Goal: Check status: Check status

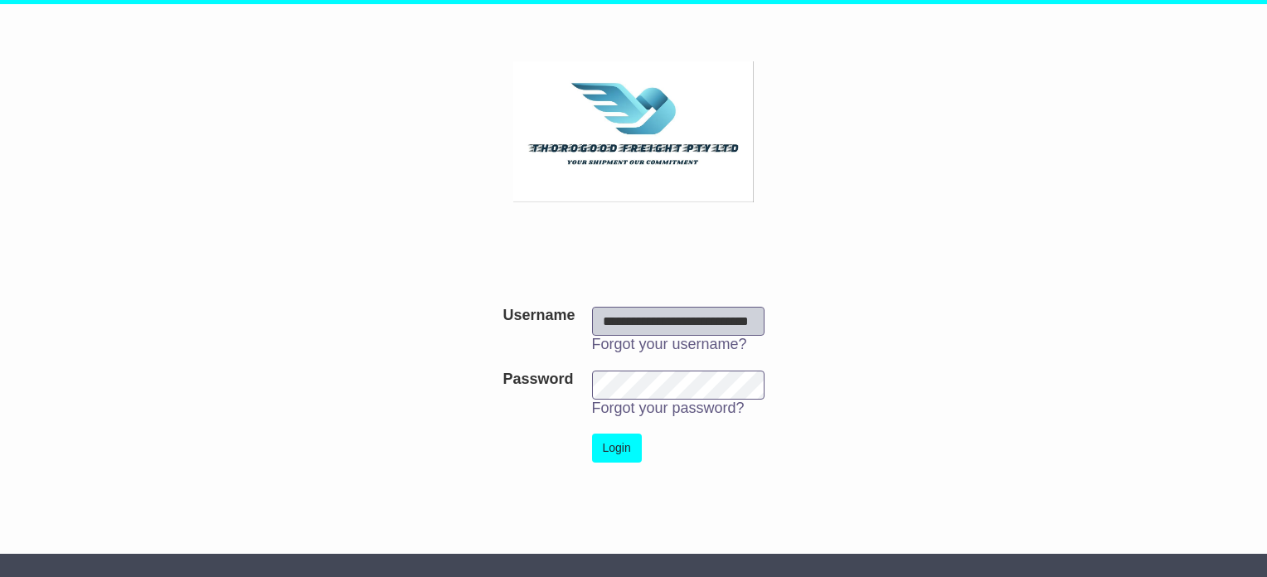
scroll to position [0, 61]
type input "**********"
click at [625, 449] on button "Login" at bounding box center [617, 448] width 50 height 29
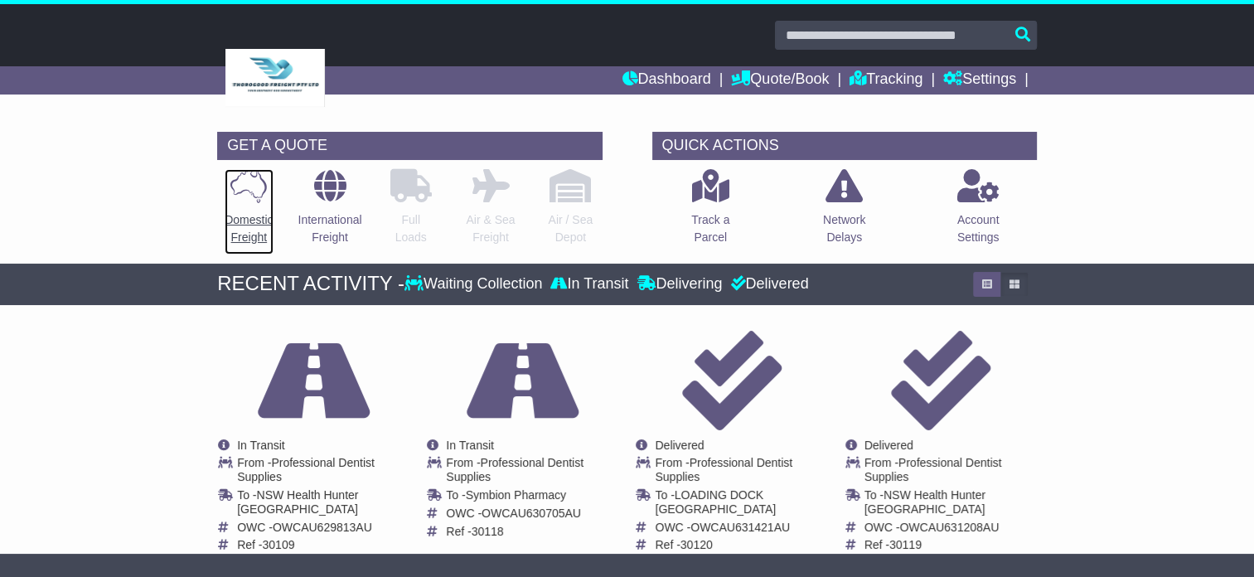
click at [244, 221] on p "Domestic Freight" at bounding box center [249, 228] width 48 height 35
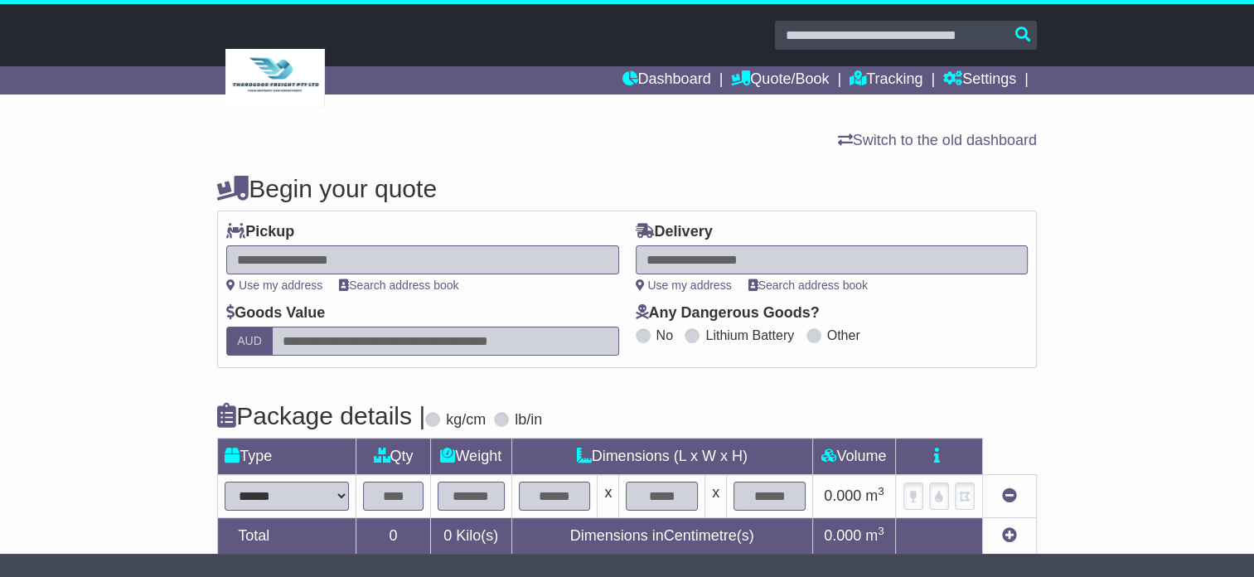
click at [805, 32] on input "text" at bounding box center [906, 35] width 262 height 29
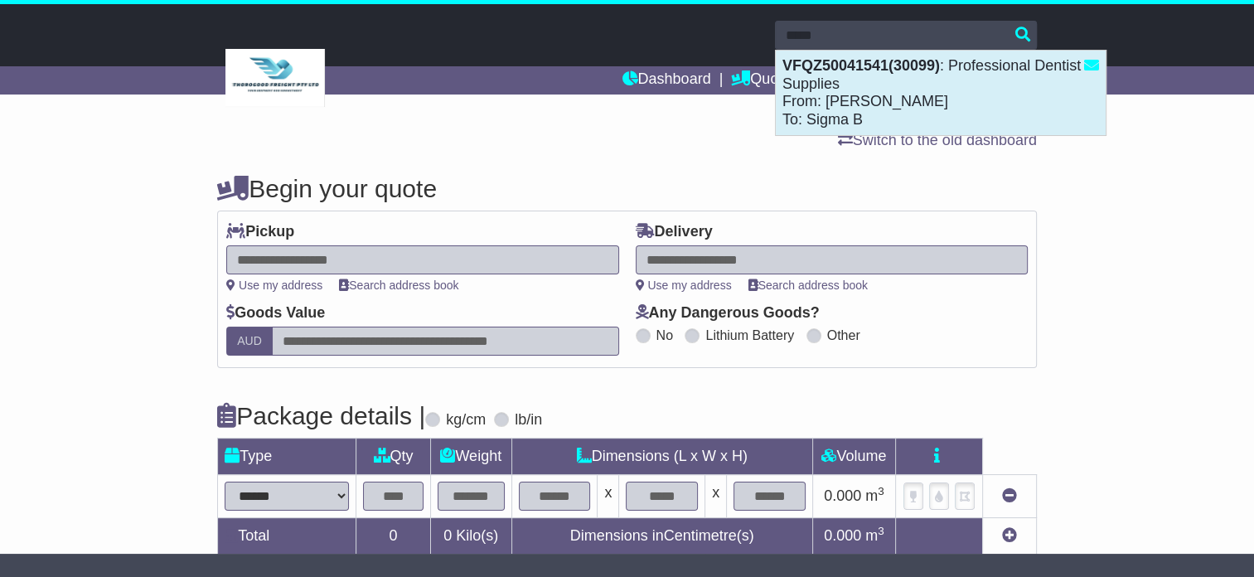
click at [855, 93] on div "VFQZ50041541(30099) : Professional Dentist Supplies From: [PERSON_NAME] To: Sig…" at bounding box center [941, 93] width 330 height 85
type input "**********"
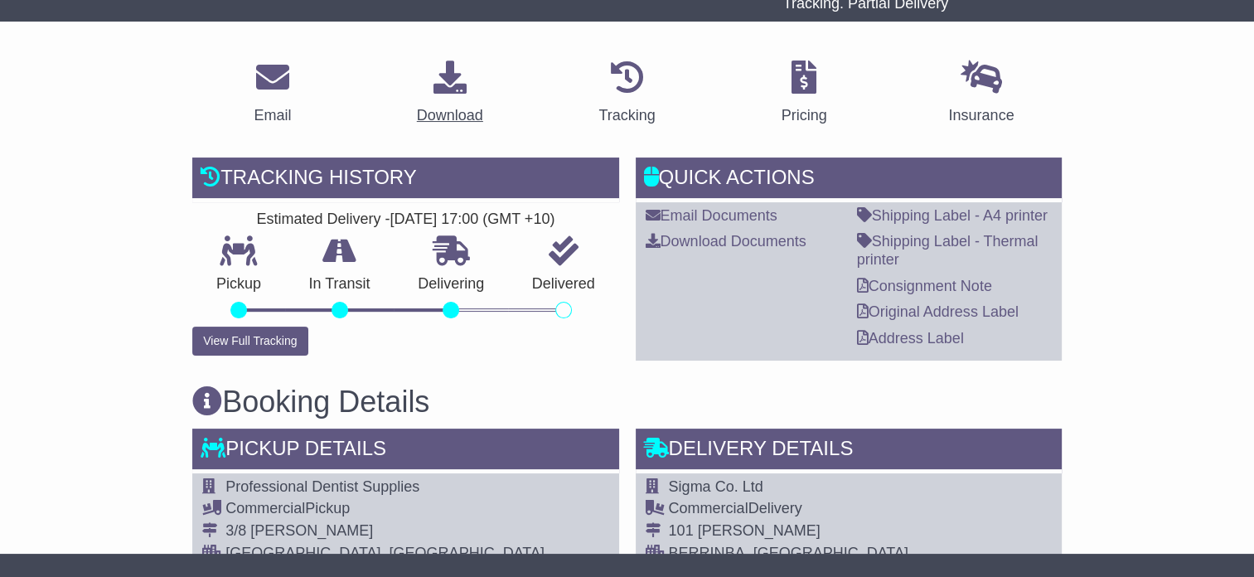
scroll to position [249, 0]
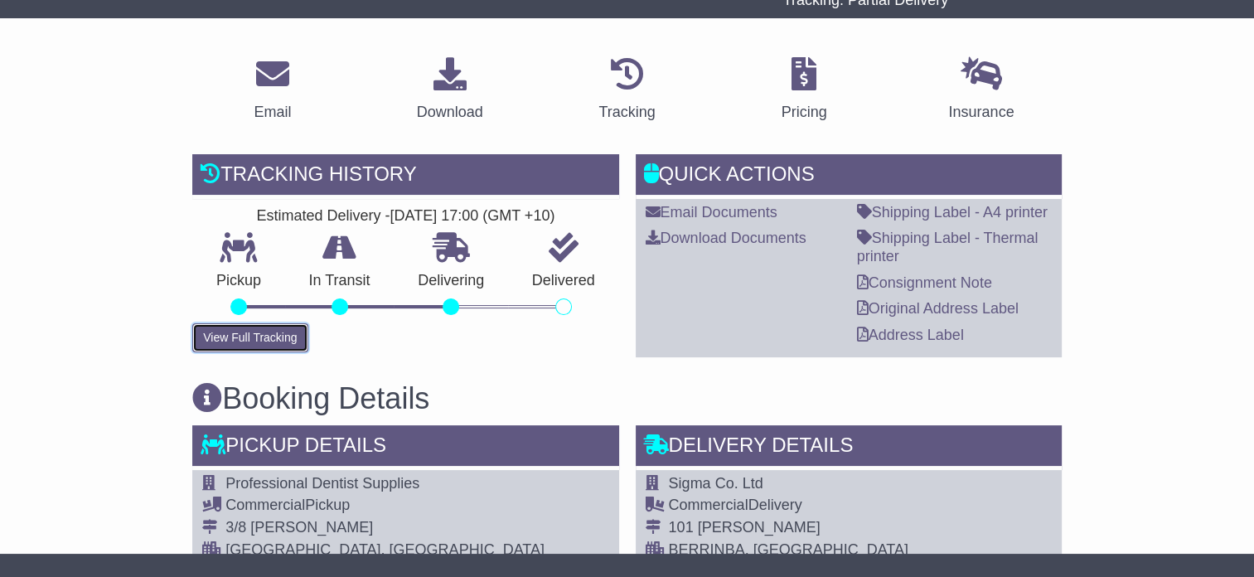
click at [245, 341] on button "View Full Tracking" at bounding box center [249, 337] width 115 height 29
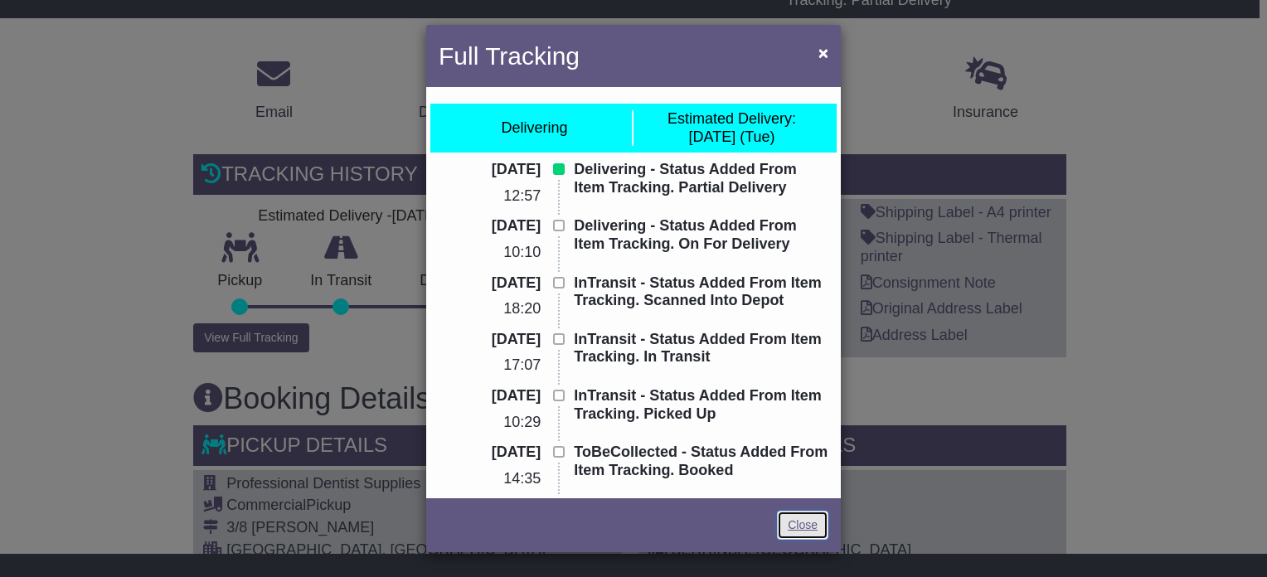
click at [797, 524] on link "Close" at bounding box center [802, 525] width 51 height 29
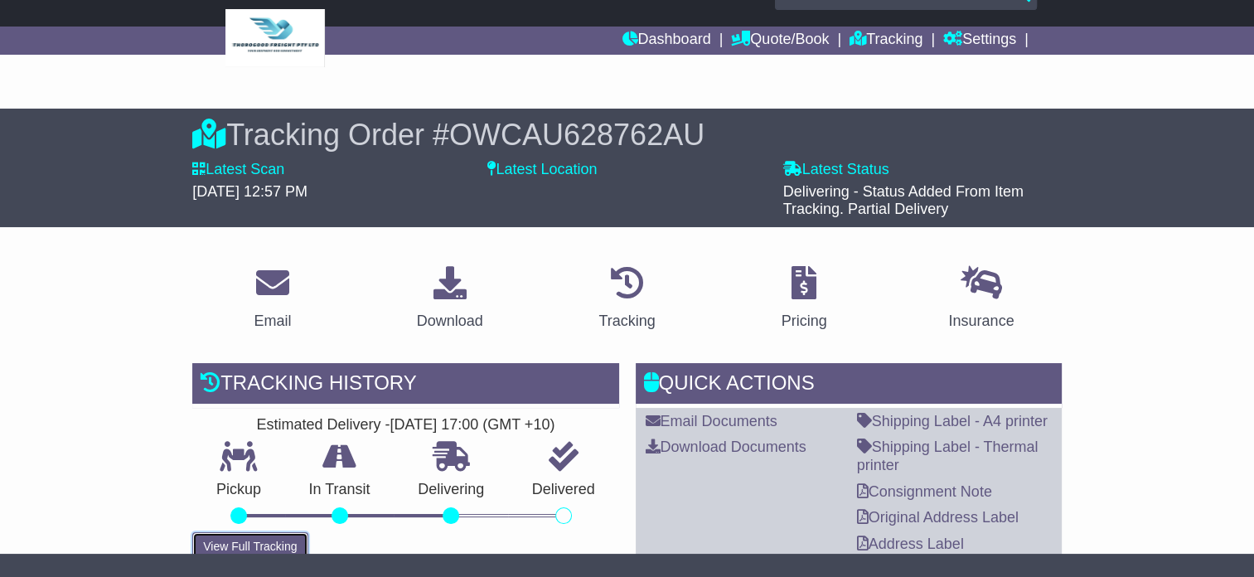
scroll to position [0, 0]
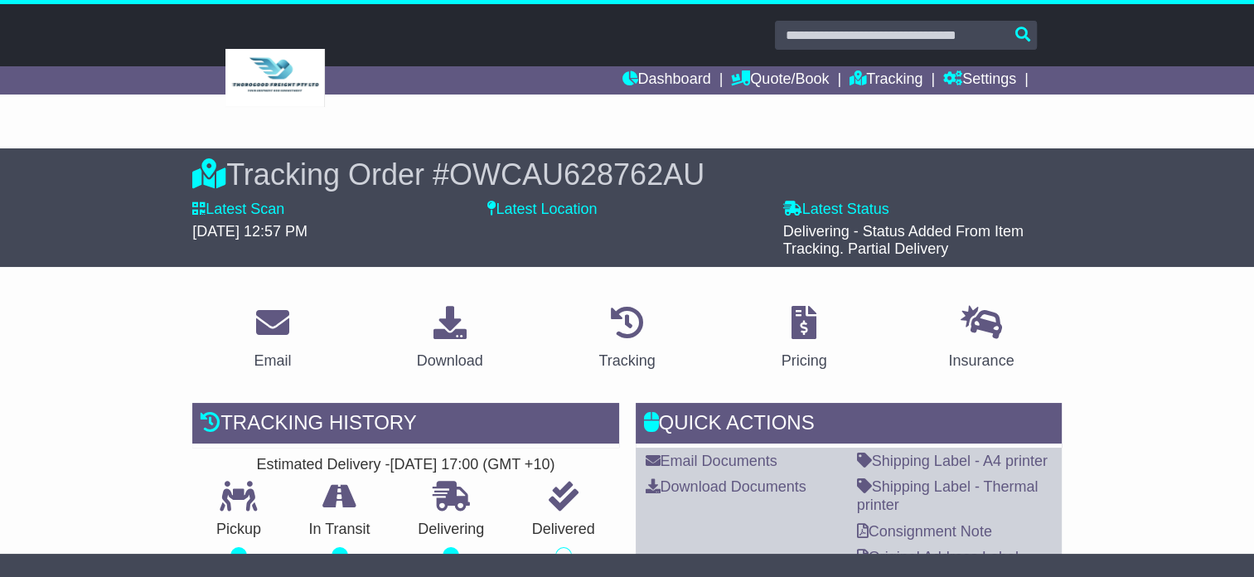
click at [822, 34] on input "text" at bounding box center [906, 35] width 262 height 29
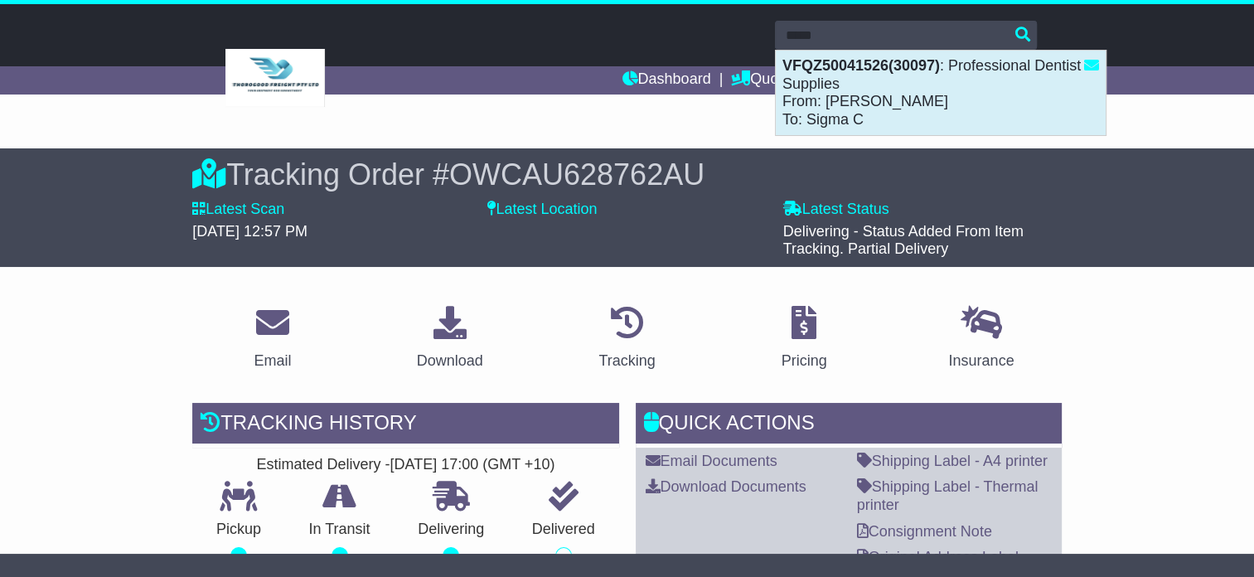
click at [844, 90] on div "VFQZ50041526(30097) : Professional Dentist Supplies From: Debbie Petrie To: Sig…" at bounding box center [941, 93] width 330 height 85
type input "**********"
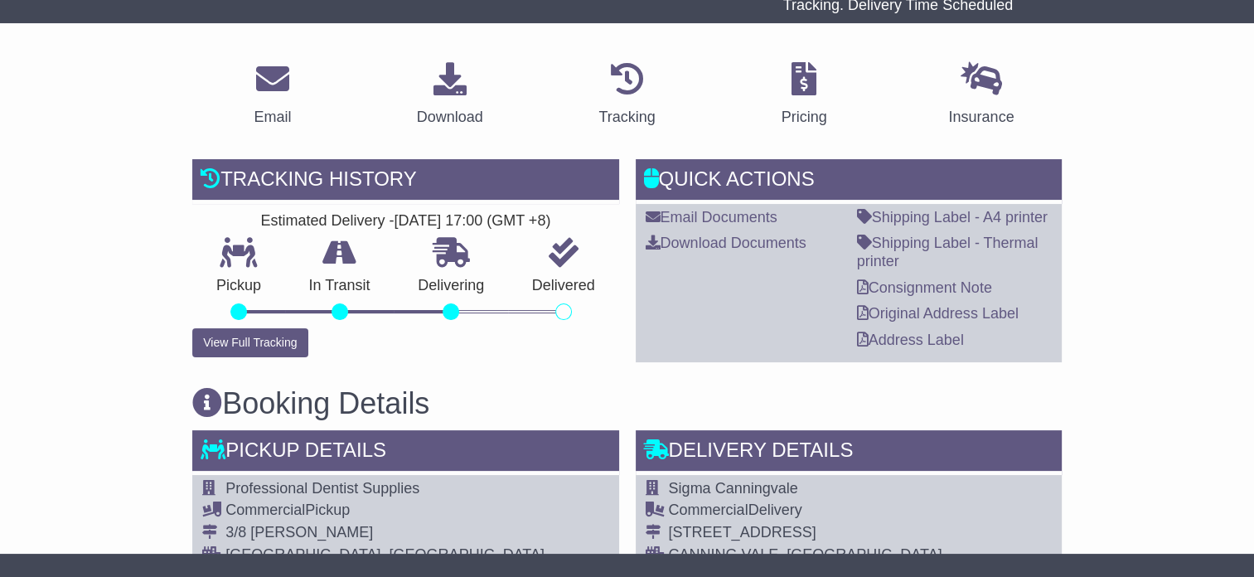
scroll to position [249, 0]
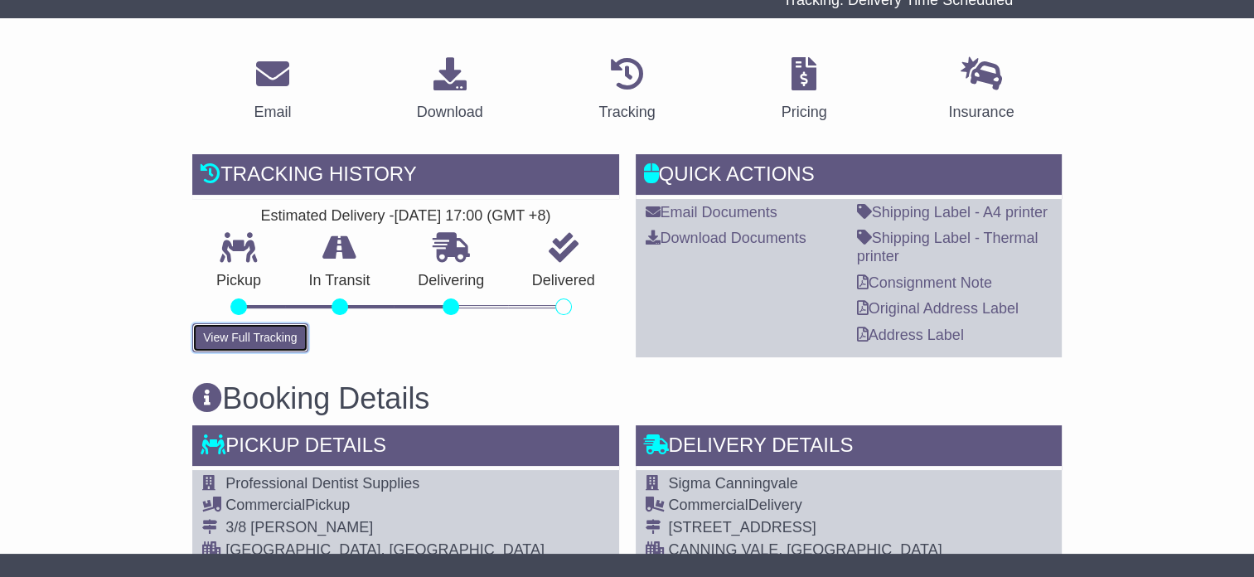
click at [247, 337] on button "View Full Tracking" at bounding box center [249, 337] width 115 height 29
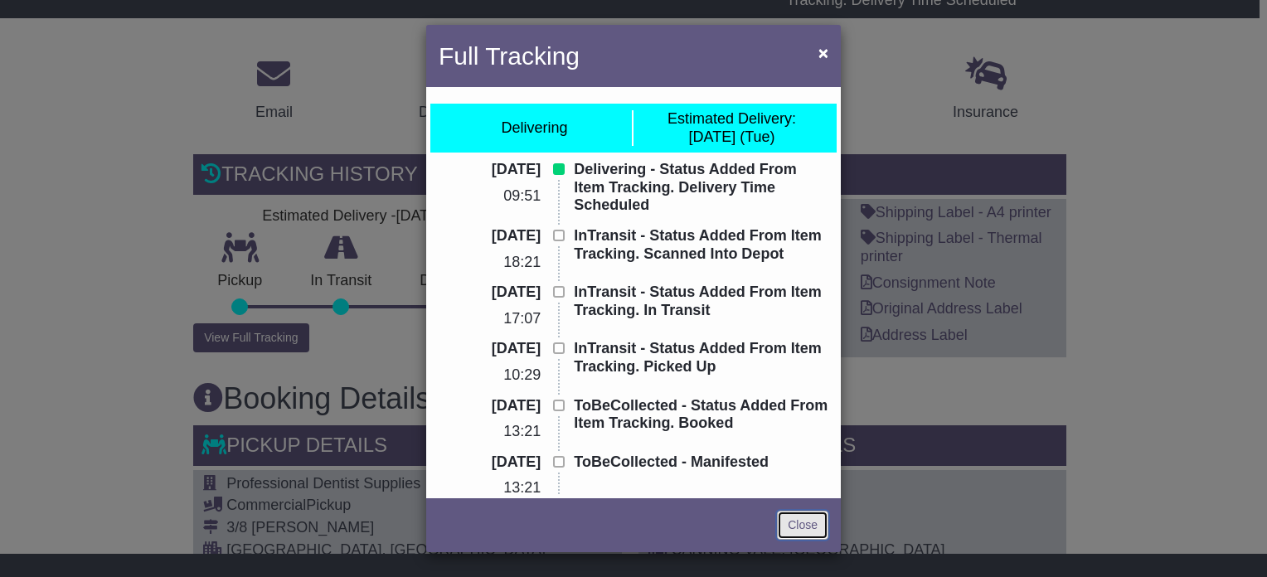
click at [809, 522] on link "Close" at bounding box center [802, 525] width 51 height 29
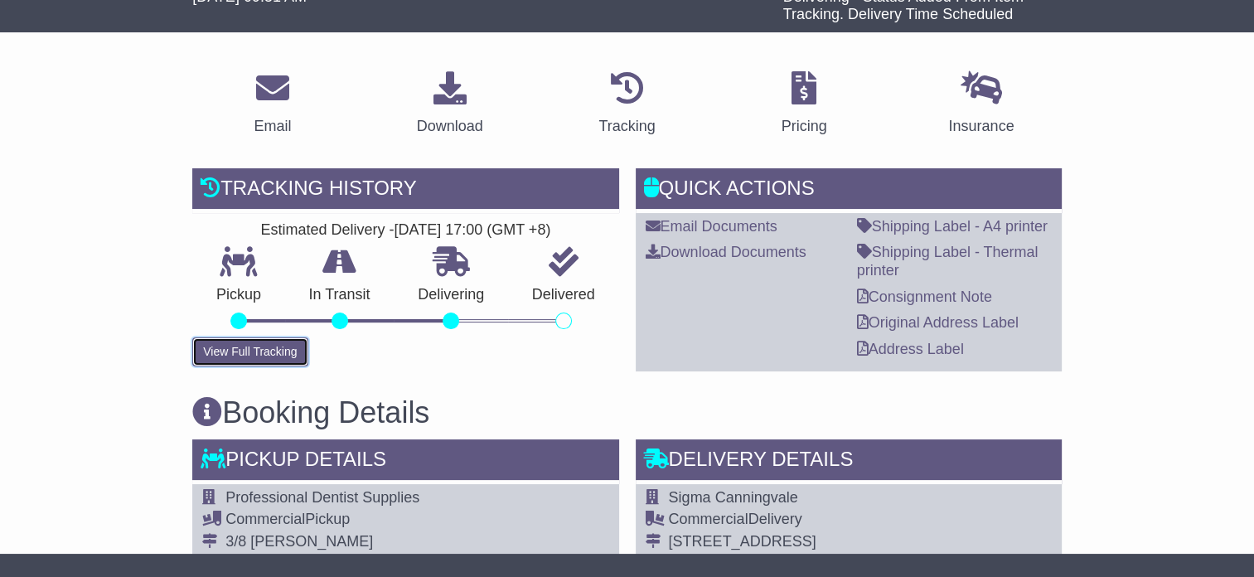
scroll to position [0, 0]
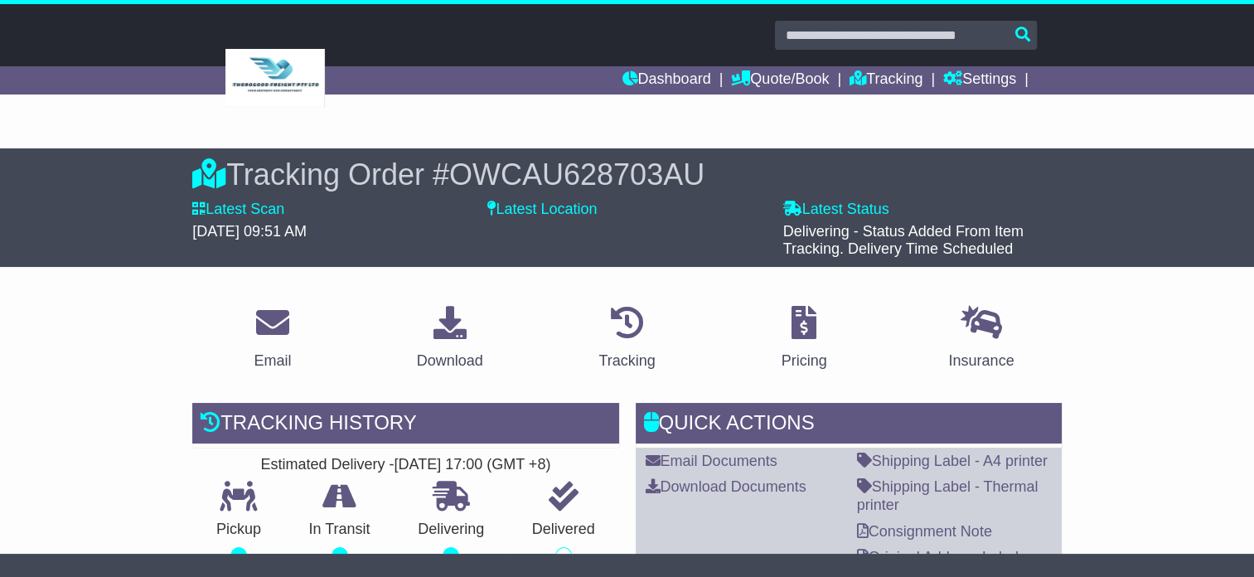
click at [821, 35] on input "text" at bounding box center [906, 35] width 262 height 29
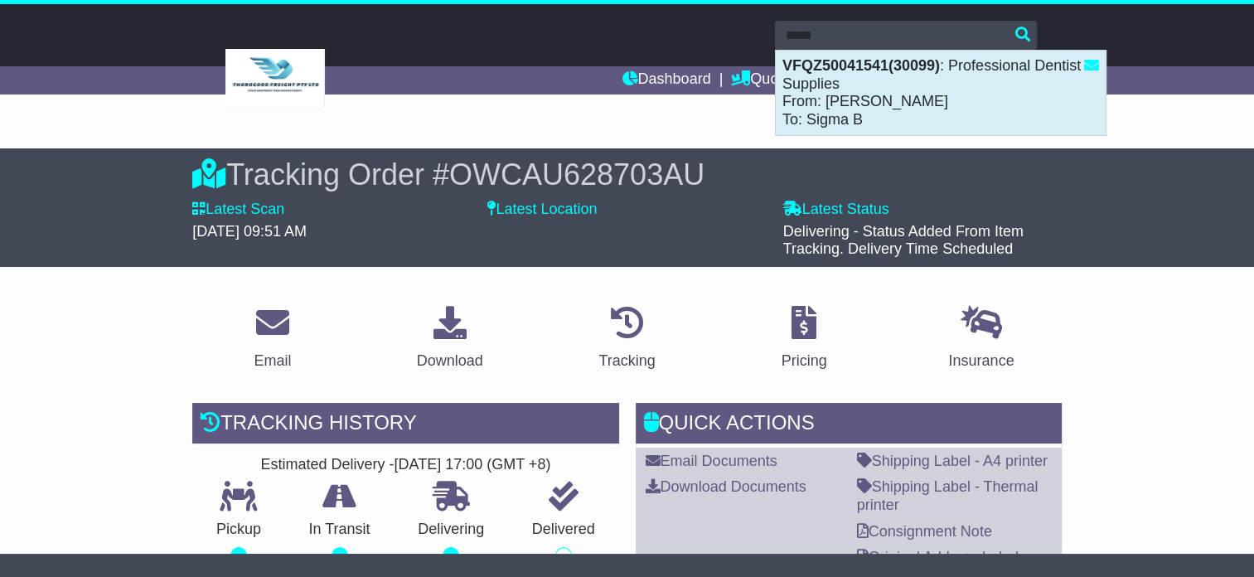
click at [865, 93] on div "VFQZ50041541(30099) : Professional Dentist Supplies From: [PERSON_NAME] To: Sig…" at bounding box center [941, 93] width 330 height 85
type input "**********"
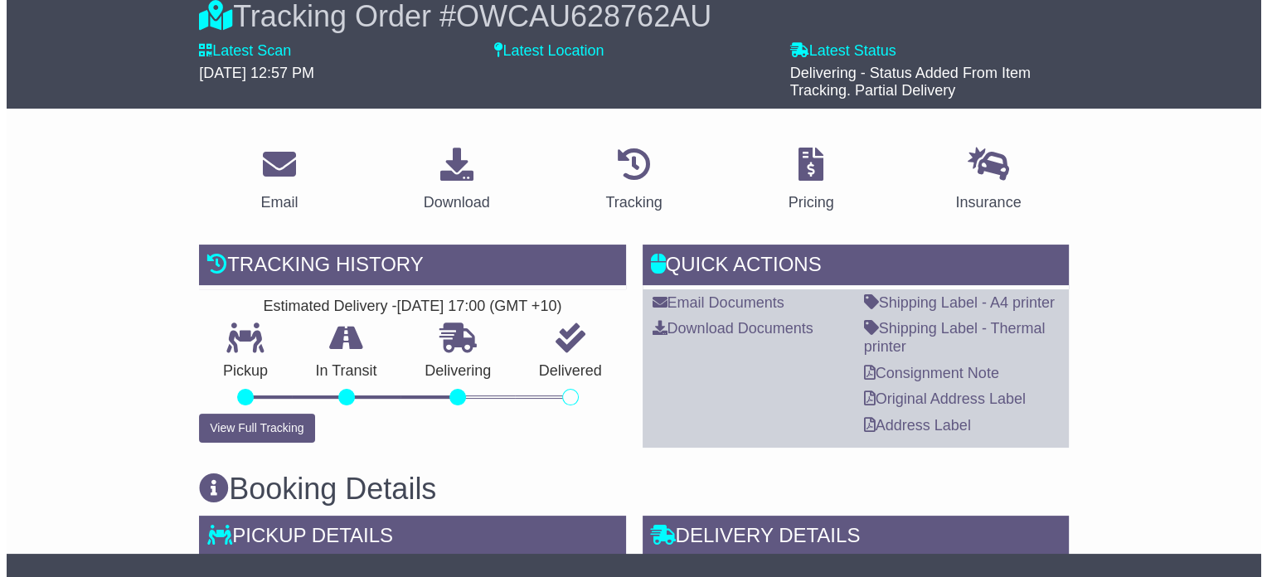
scroll to position [249, 0]
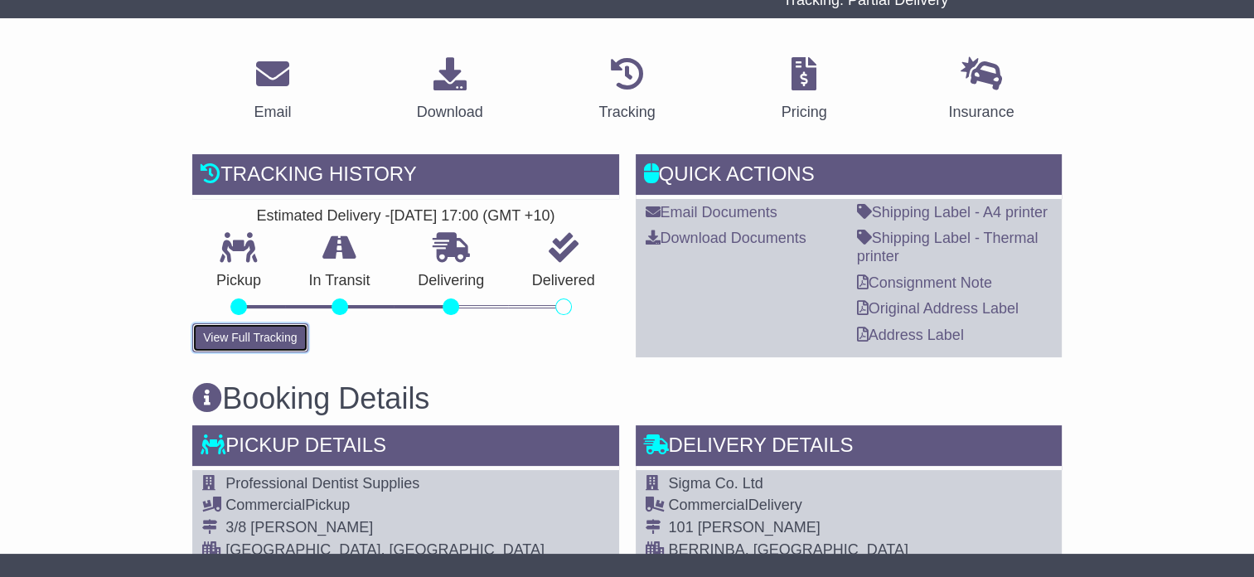
click at [261, 341] on button "View Full Tracking" at bounding box center [249, 337] width 115 height 29
